Goal: Task Accomplishment & Management: Manage account settings

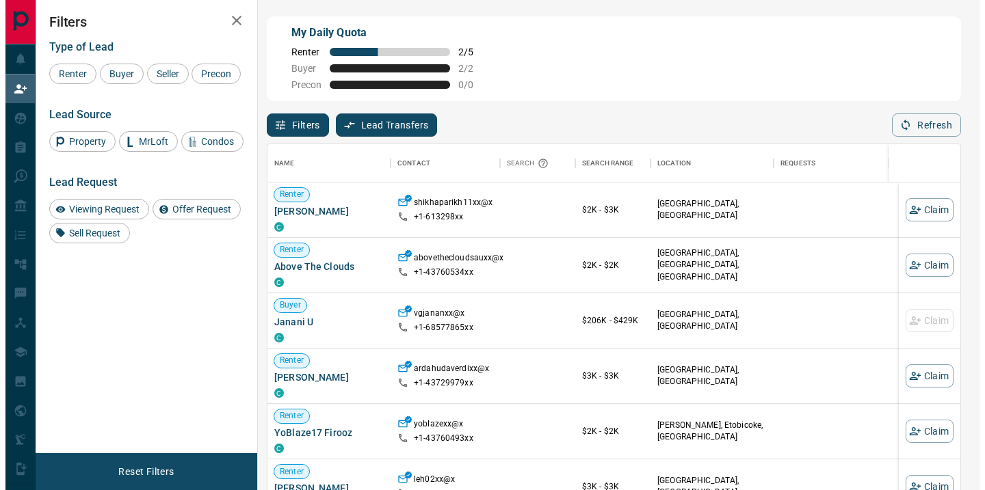
scroll to position [360, 682]
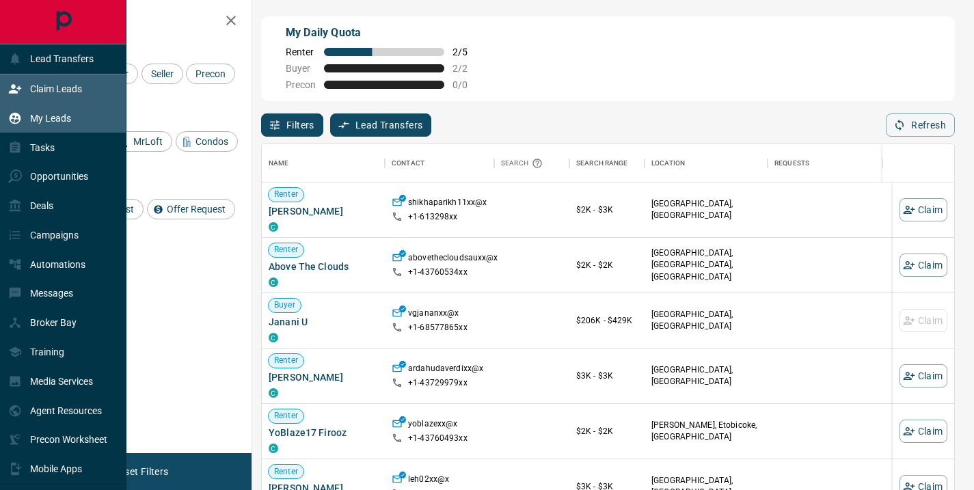
click at [46, 115] on p "My Leads" at bounding box center [50, 118] width 41 height 11
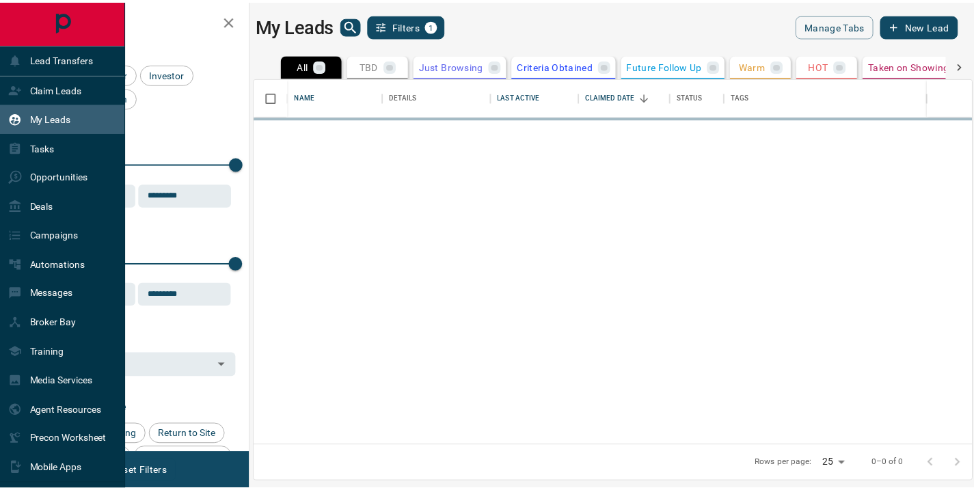
scroll to position [358, 716]
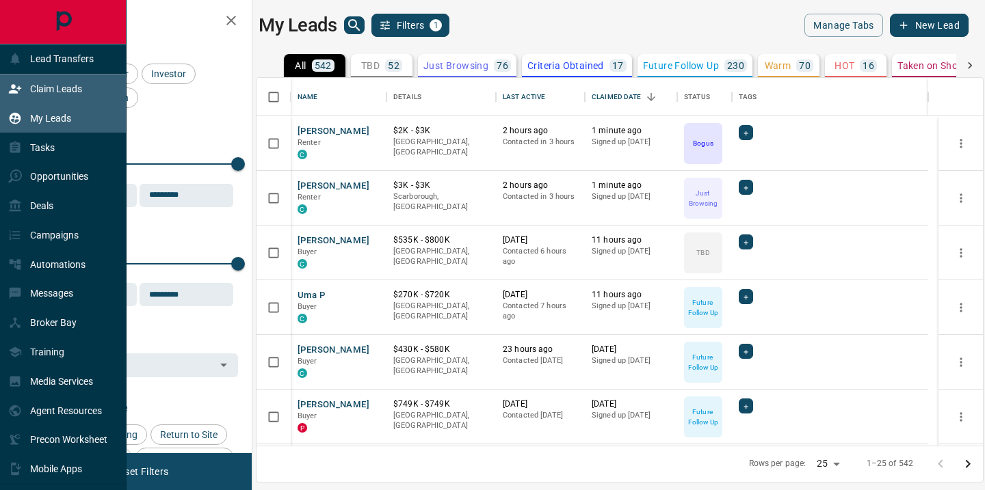
click at [53, 89] on p "Claim Leads" at bounding box center [56, 88] width 52 height 11
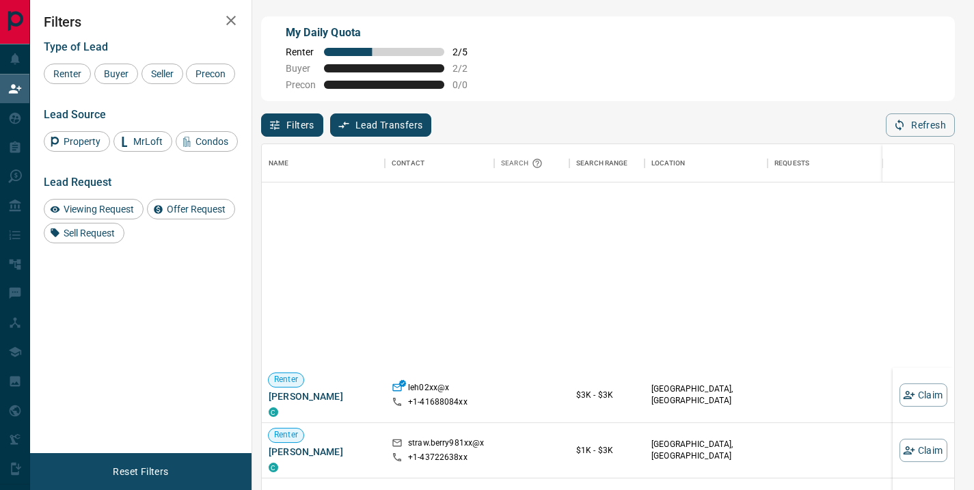
scroll to position [464, 0]
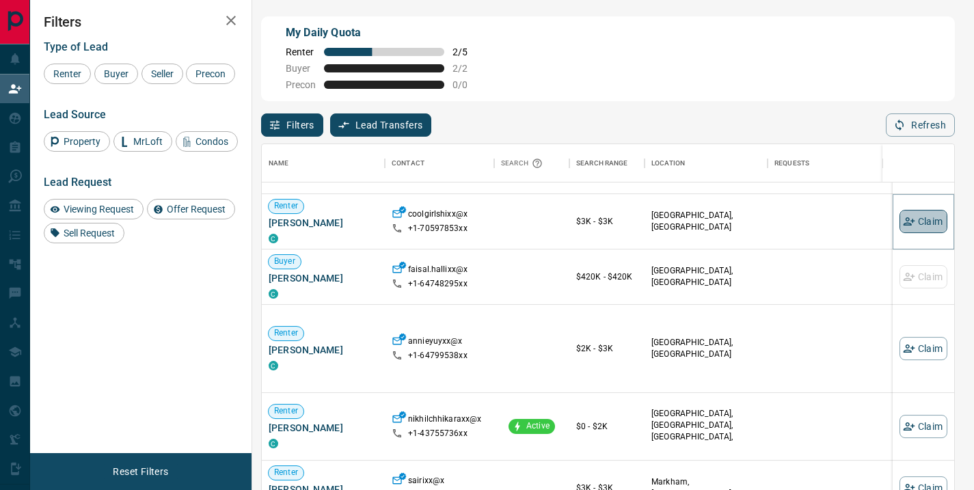
click at [907, 222] on button "Claim" at bounding box center [924, 221] width 48 height 23
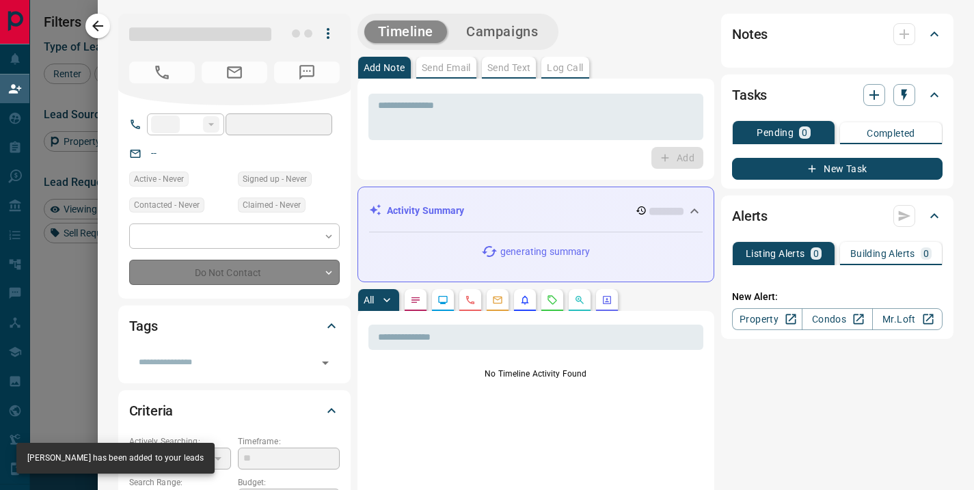
type input "**"
type input "**********"
type input "**"
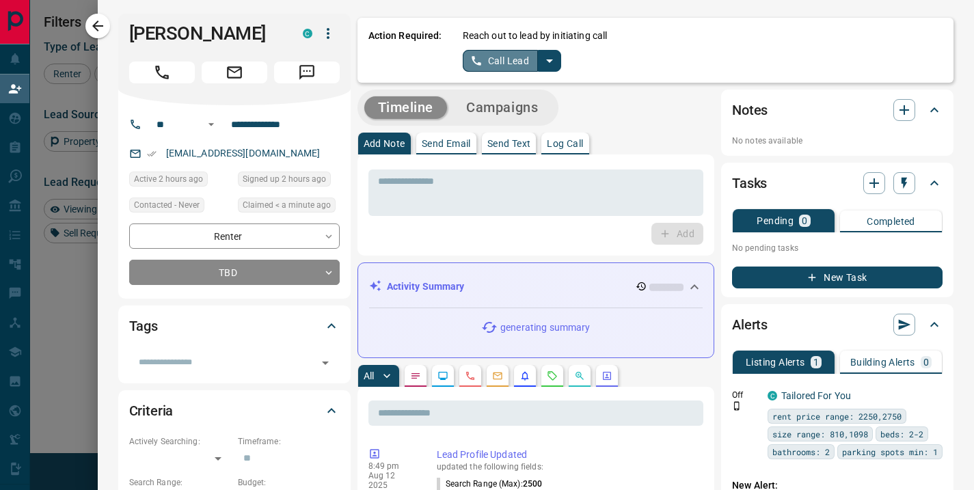
click at [499, 57] on button "Call Lead" at bounding box center [501, 61] width 76 height 22
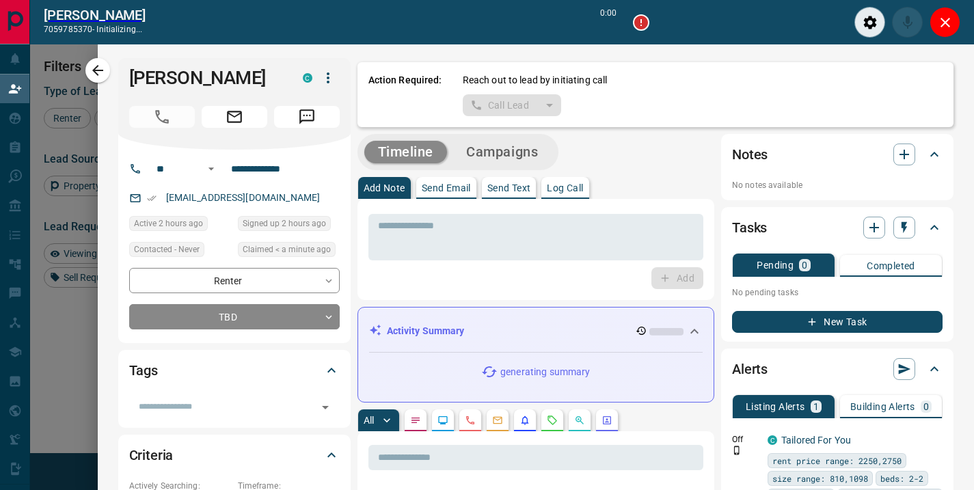
scroll to position [325, 682]
type input "*******"
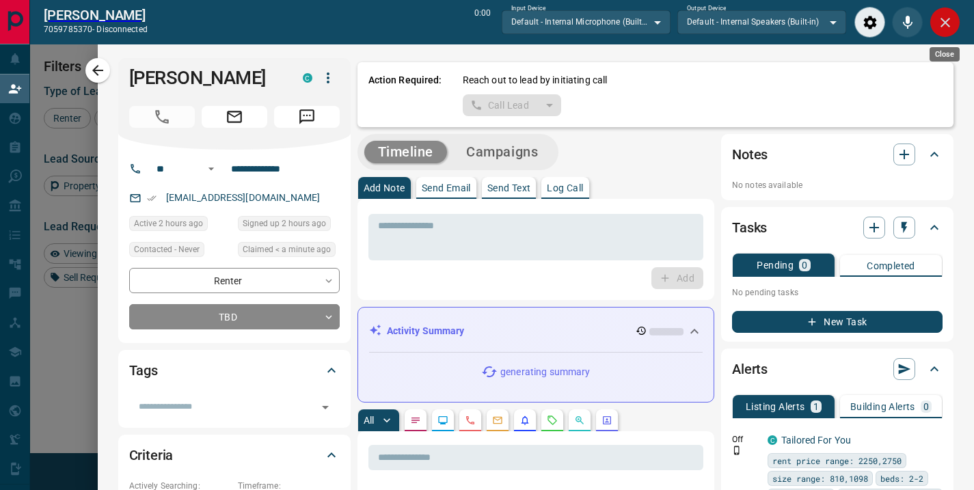
click at [942, 29] on icon "Close" at bounding box center [945, 22] width 16 height 16
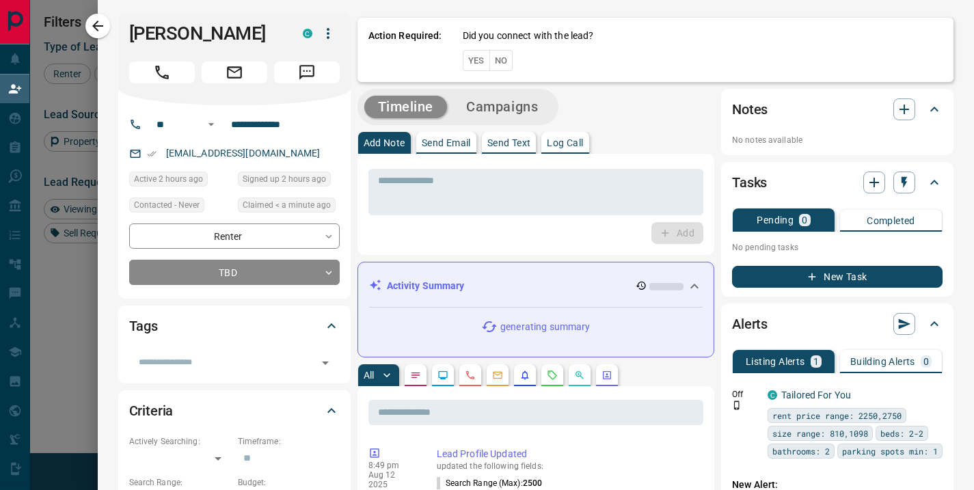
scroll to position [360, 682]
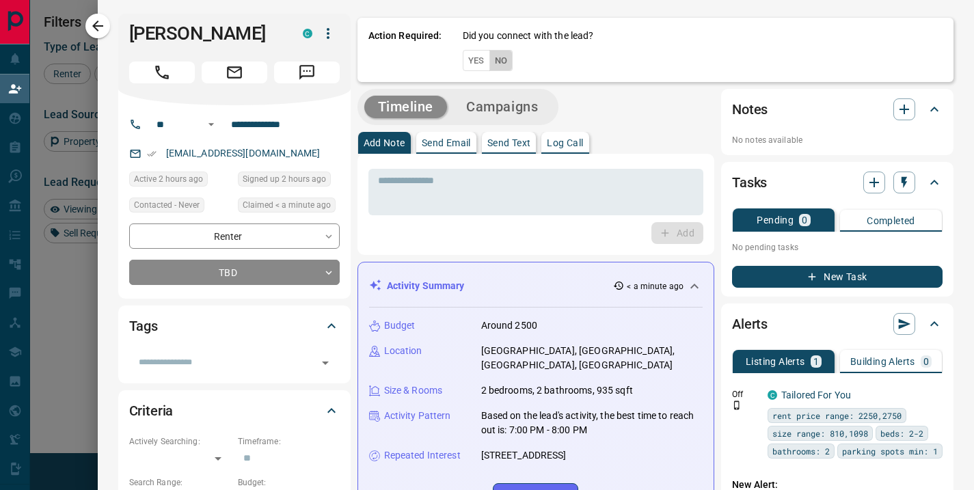
click at [493, 62] on button "No" at bounding box center [502, 60] width 24 height 21
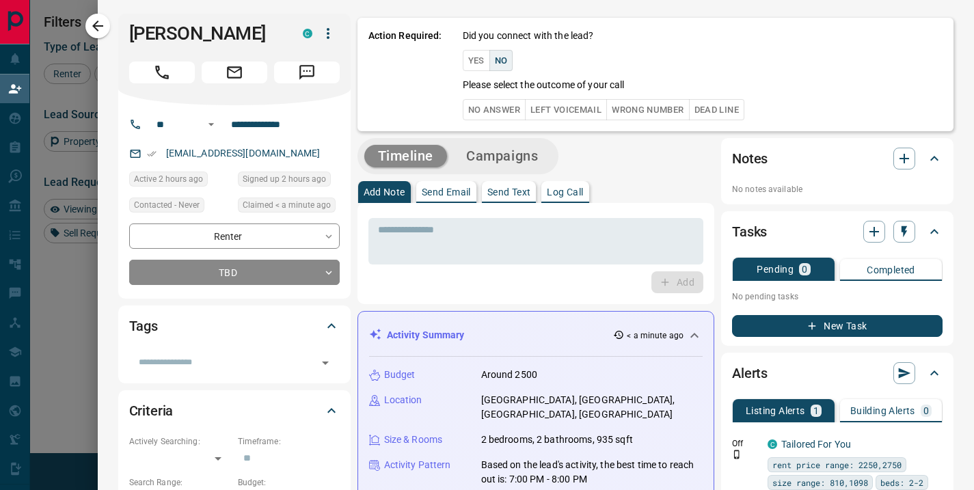
click at [487, 109] on button "No Answer" at bounding box center [494, 109] width 63 height 21
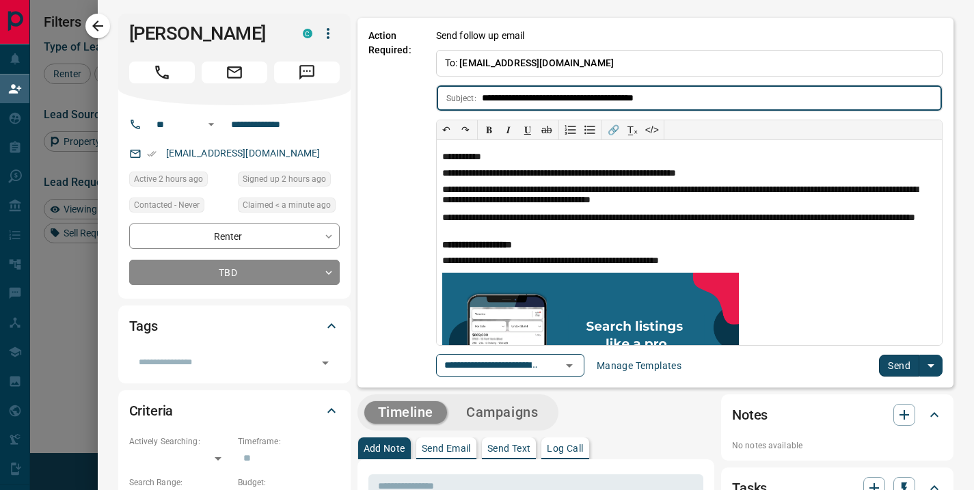
click at [887, 366] on button "Send" at bounding box center [899, 366] width 40 height 22
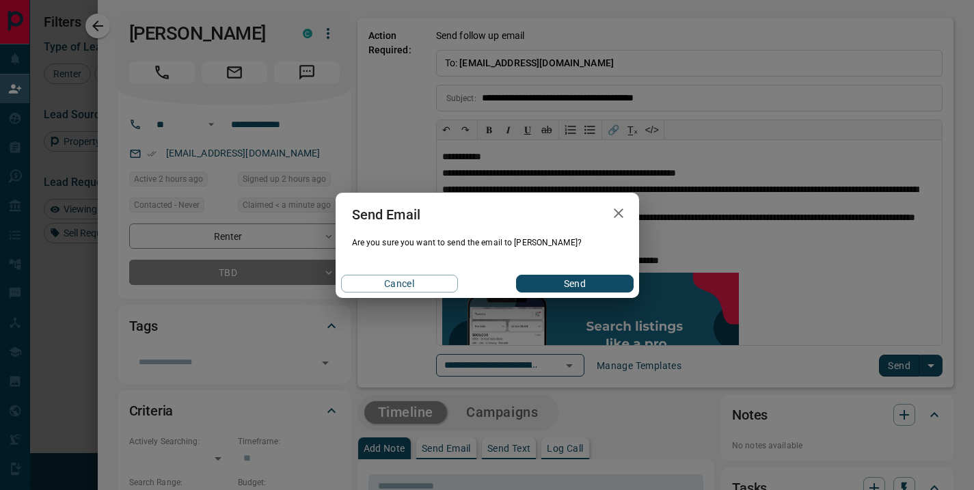
click at [568, 284] on button "Send" at bounding box center [574, 284] width 117 height 18
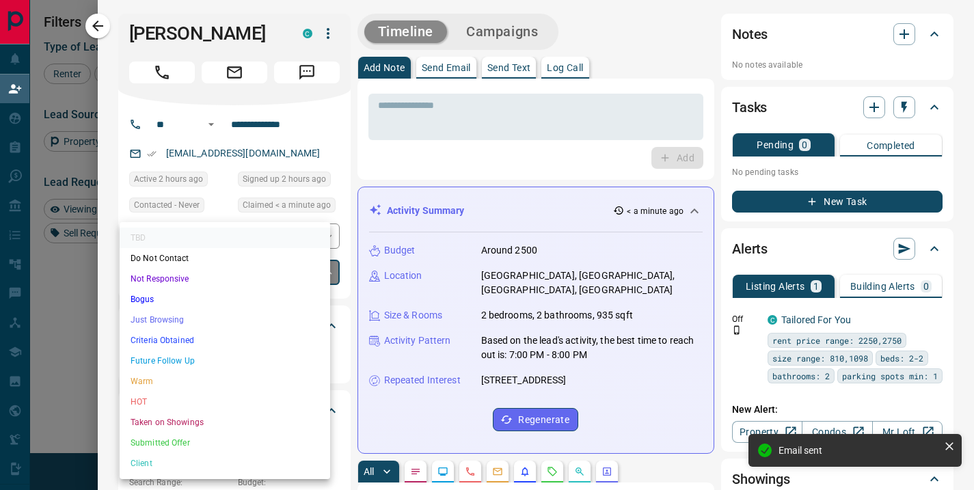
click at [289, 276] on body "Lead Transfers Claim Leads My Leads Tasks Opportunities Deals Campaigns Automat…" at bounding box center [487, 210] width 974 height 420
click at [205, 360] on li "Future Follow Up" at bounding box center [225, 361] width 211 height 21
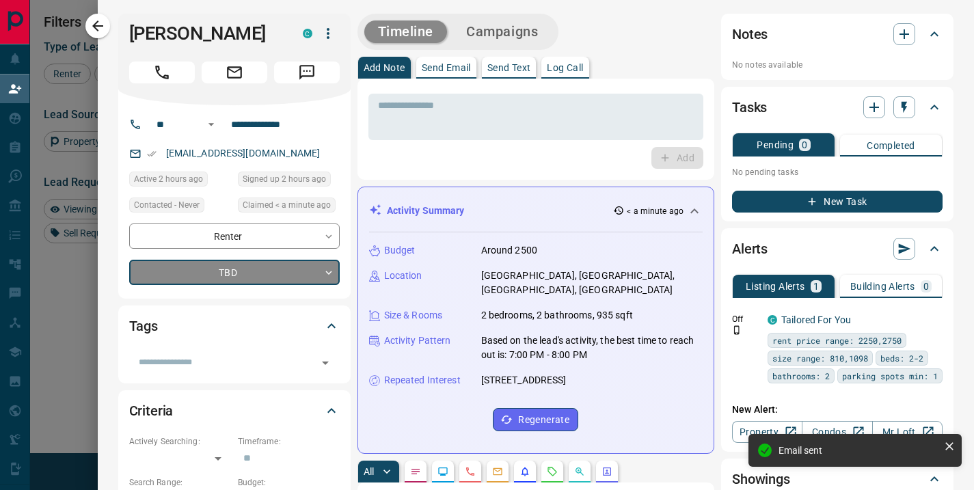
type input "*"
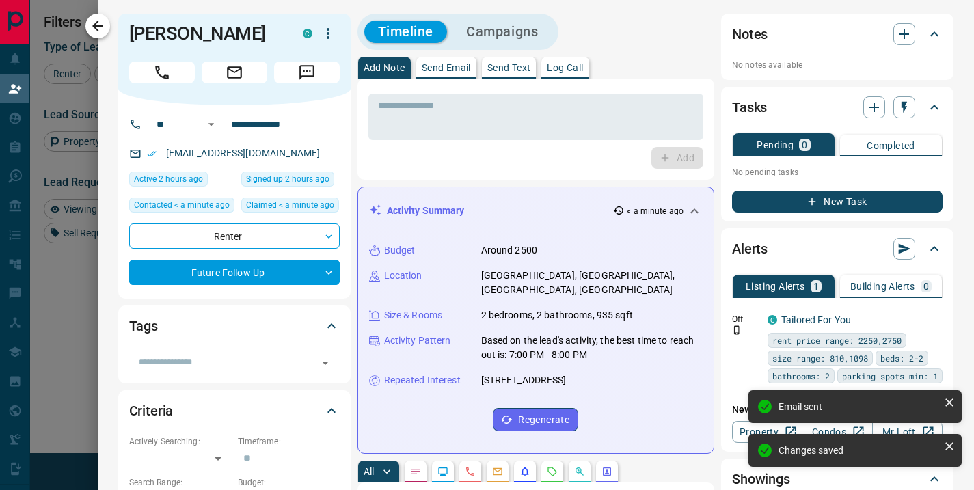
click at [94, 30] on icon "button" at bounding box center [98, 26] width 16 height 16
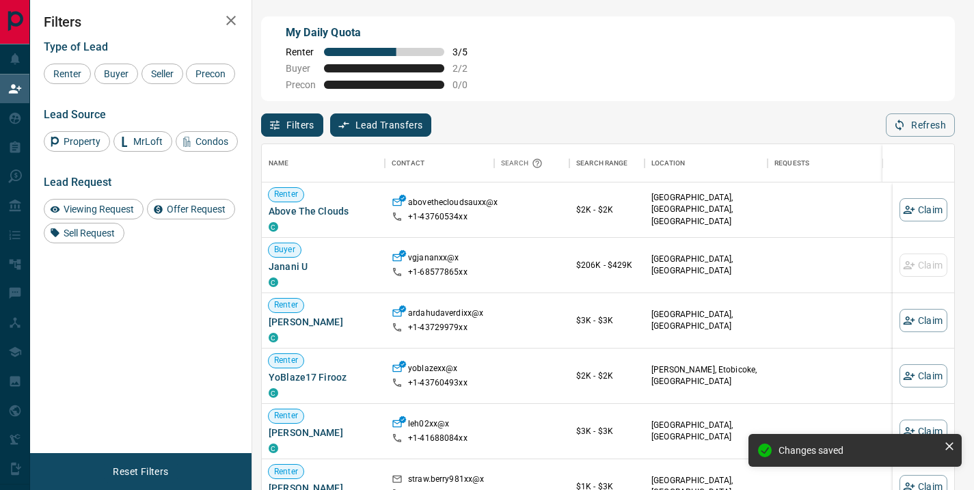
click at [235, 21] on icon "button" at bounding box center [231, 20] width 16 height 16
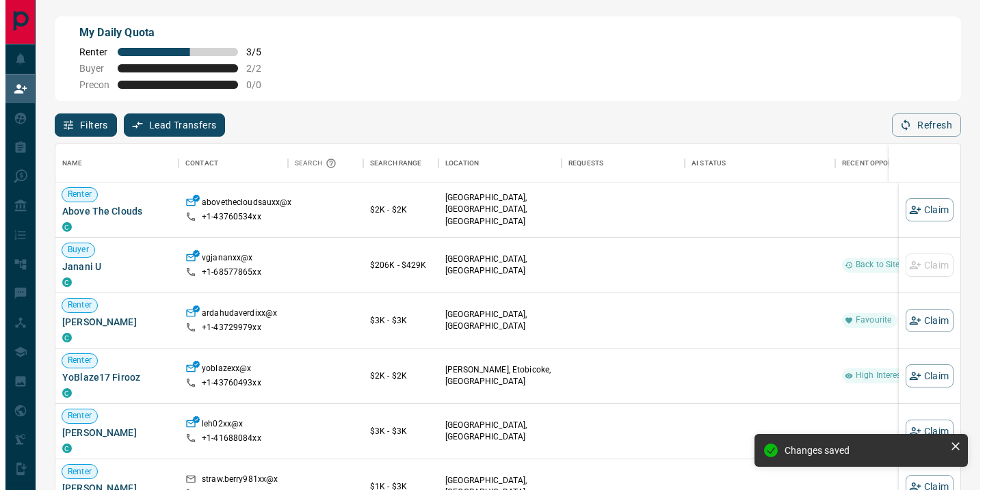
scroll to position [360, 894]
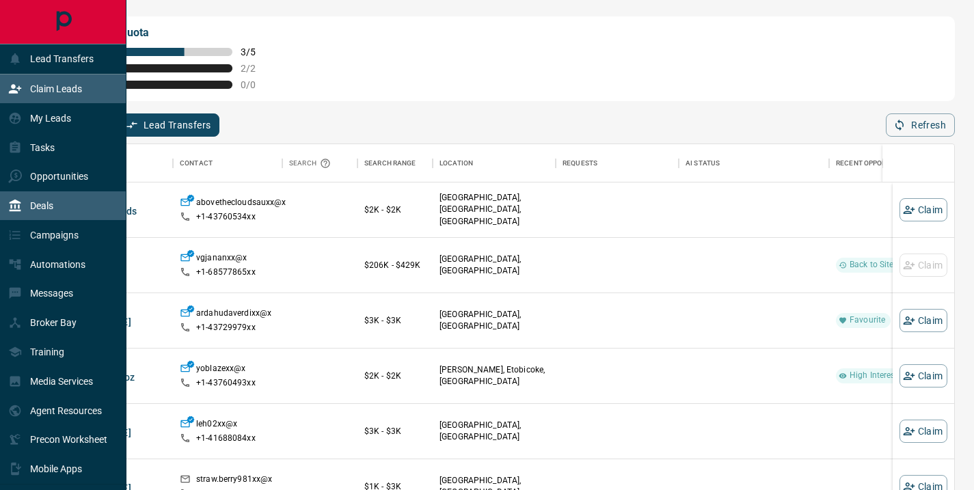
click at [42, 209] on p "Deals" at bounding box center [41, 205] width 23 height 11
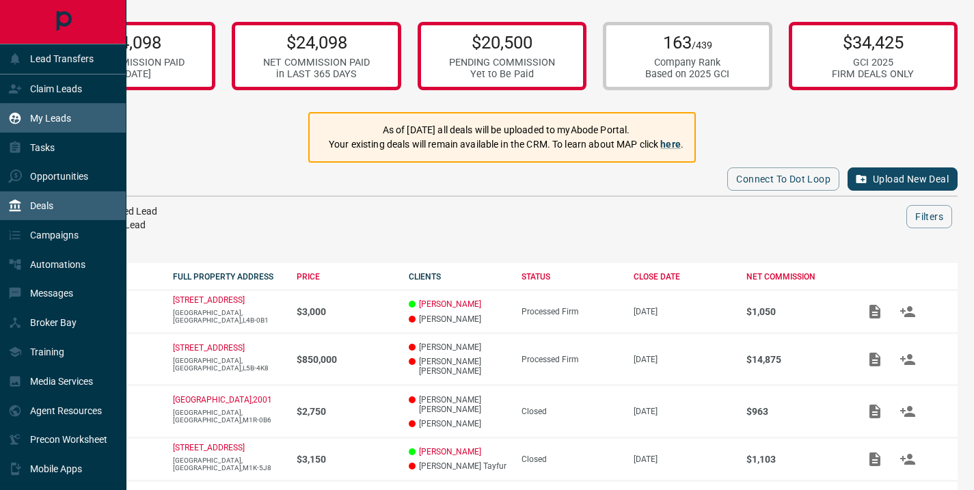
click at [53, 113] on p "My Leads" at bounding box center [50, 118] width 41 height 11
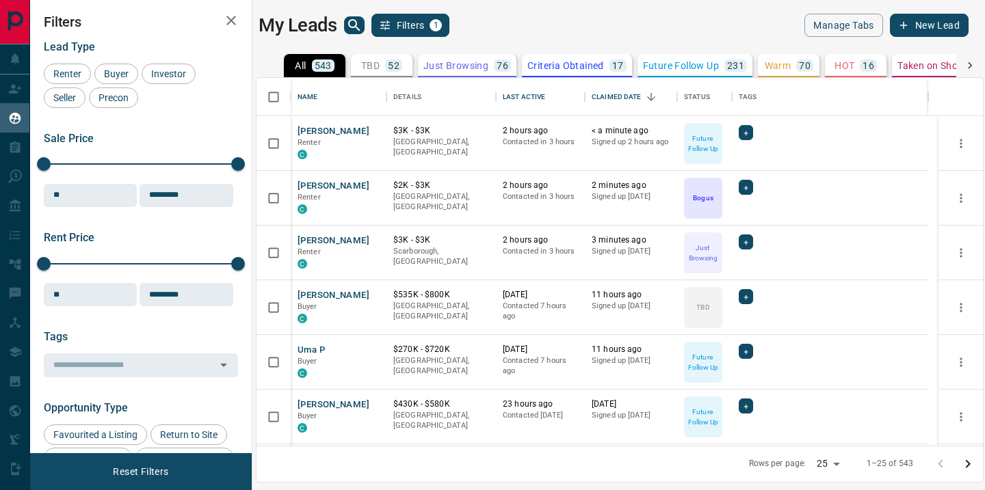
scroll to position [358, 716]
click at [349, 20] on icon "search button" at bounding box center [354, 25] width 16 height 16
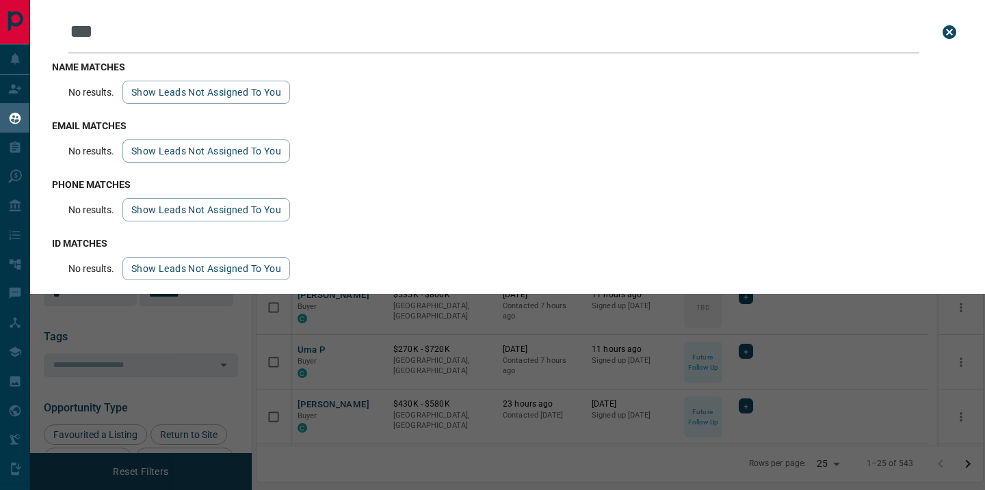
type input "****"
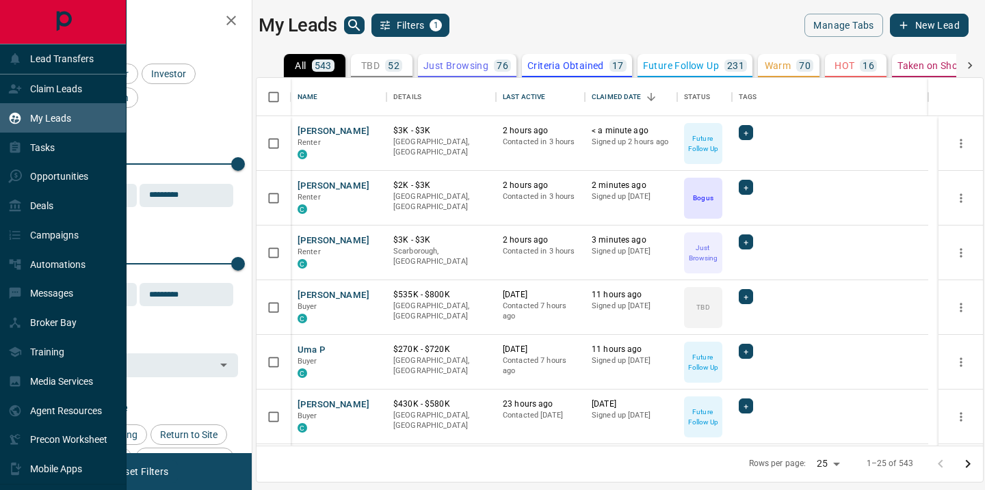
click at [59, 118] on p "My Leads" at bounding box center [50, 118] width 41 height 11
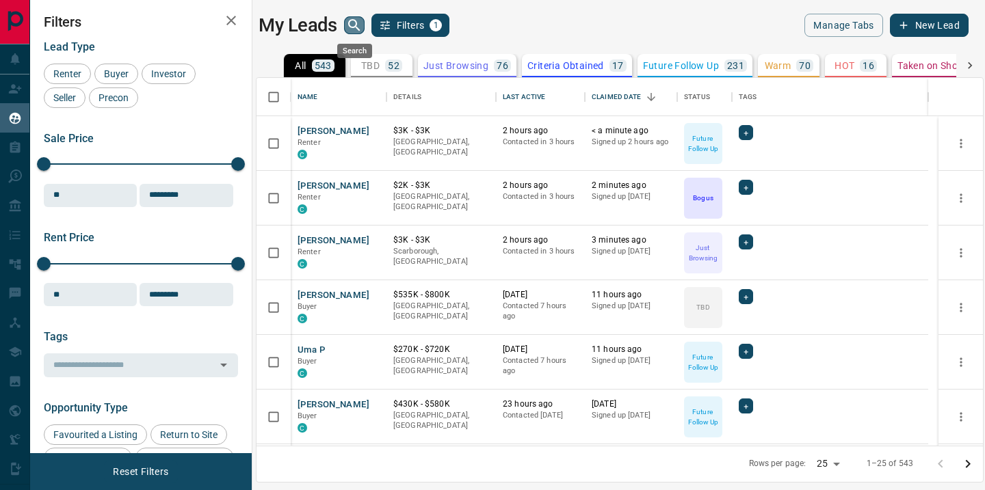
click at [347, 21] on icon "search button" at bounding box center [354, 25] width 16 height 16
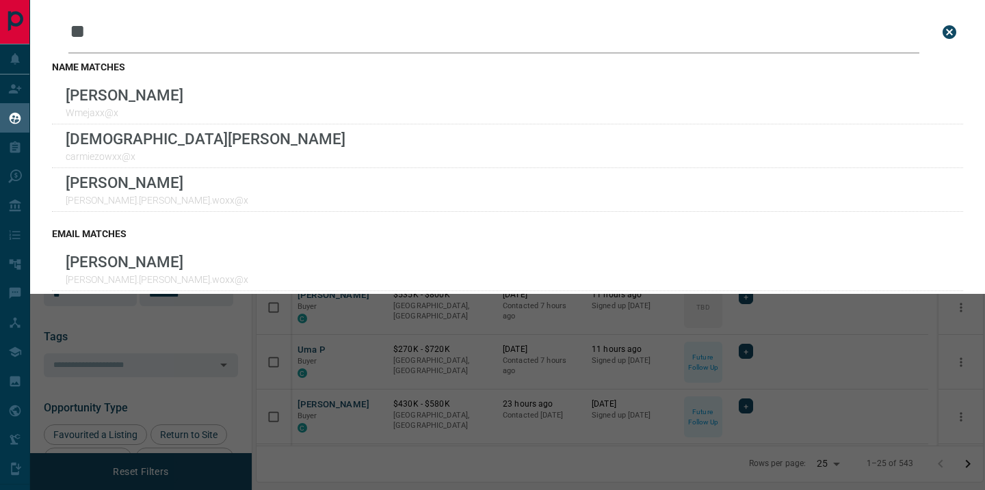
type input "*"
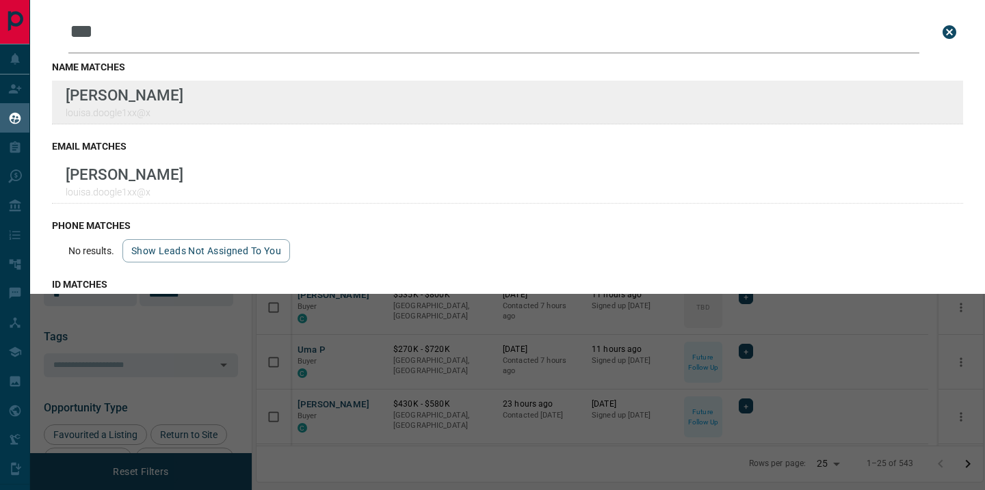
type input "***"
click at [0, 0] on div "Lead Transfers Claim Leads My Leads Tasks Opportunities Deals Campaigns Automat…" at bounding box center [492, 236] width 985 height 473
